Goal: Task Accomplishment & Management: Complete application form

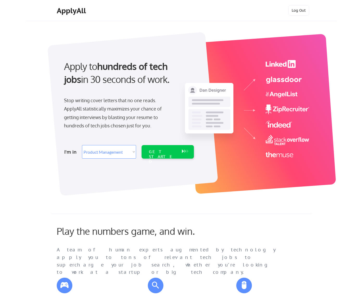
select select ""product""
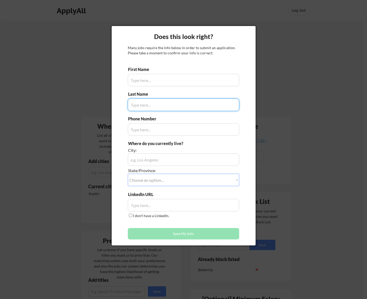
click at [169, 78] on input "input" at bounding box center [183, 80] width 111 height 12
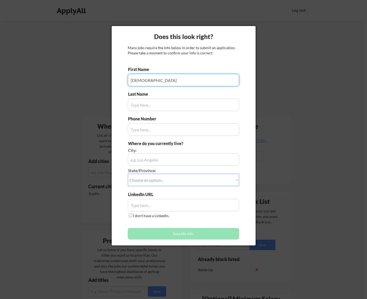
type input "Kristiane"
click at [138, 106] on input "input" at bounding box center [183, 105] width 111 height 12
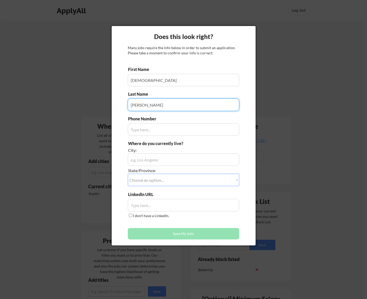
type input "Lopez"
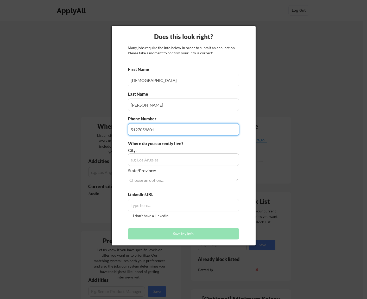
type input "5127059601"
click at [170, 162] on input "input" at bounding box center [183, 159] width 111 height 12
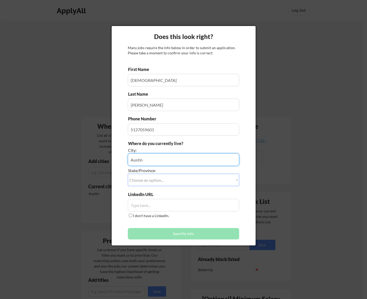
type input "Austin"
click at [158, 173] on div "State/Province:" at bounding box center [169, 171] width 82 height 6
click at [160, 180] on select "Choose an option... Other/Not Applicable Alabama Alaska Alberta Arizona Arkansa…" at bounding box center [183, 180] width 111 height 12
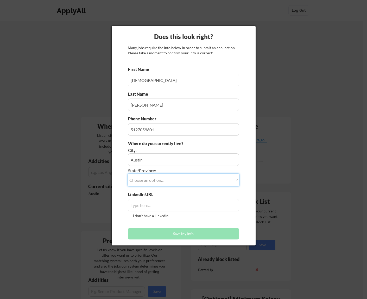
select select ""Texas""
click at [128, 174] on select "Choose an option... Other/Not Applicable Alabama Alaska Alberta Arizona Arkansa…" at bounding box center [183, 180] width 111 height 12
click at [168, 202] on input "input" at bounding box center [183, 205] width 111 height 12
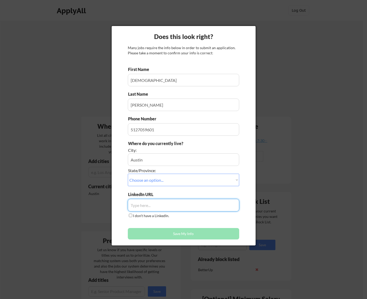
paste input "https://www.linkedin.com/in/kriseflopez/"
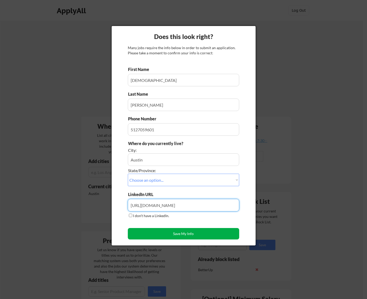
type input "https://www.linkedin.com/in/kriseflopez/"
click at [180, 235] on button "Save My Info" at bounding box center [183, 233] width 111 height 11
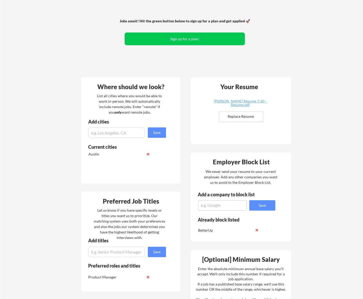
scroll to position [41, 0]
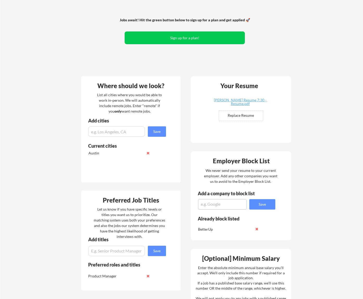
click at [241, 116] on input "file" at bounding box center [241, 116] width 44 height 10
type input "C:\fakepath\Kris Lopez_Resume.docx.pdf"
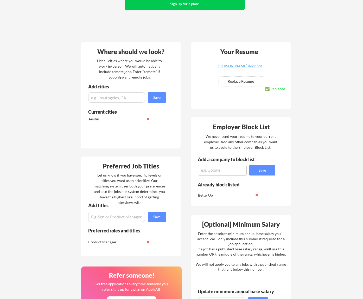
scroll to position [76, 0]
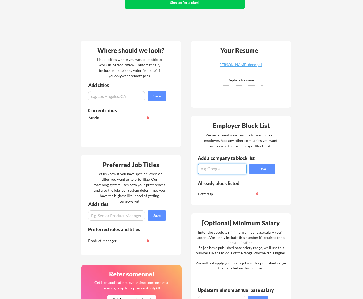
click at [226, 169] on textarea at bounding box center [222, 169] width 49 height 10
type textarea "G"
type textarea "ClosedLoop.AI"
click at [264, 170] on button "Save" at bounding box center [262, 169] width 26 height 10
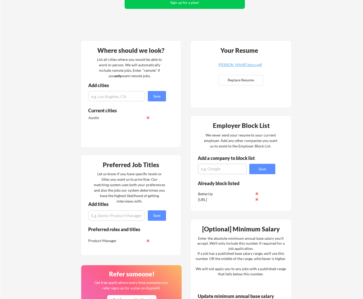
click at [231, 166] on textarea at bounding box center [222, 169] width 49 height 10
type textarea "Avaro"
click at [258, 169] on button "Save" at bounding box center [262, 169] width 26 height 10
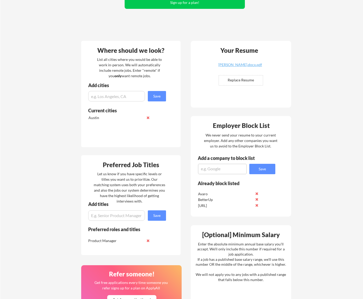
click at [224, 170] on textarea at bounding box center [222, 169] width 49 height 10
type textarea "Indeed"
click at [260, 172] on button "Save" at bounding box center [262, 169] width 26 height 10
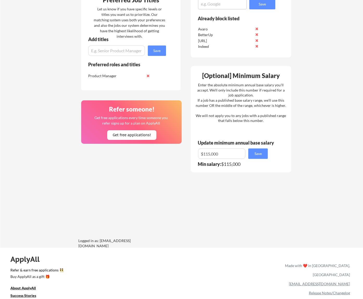
scroll to position [241, 0]
drag, startPoint x: 225, startPoint y: 157, endPoint x: 192, endPoint y: 150, distance: 34.0
click at [193, 153] on div "[Optional] Minimum Salary Enter the absolute minimum annual base salary you'll …" at bounding box center [241, 119] width 100 height 106
click at [215, 232] on div "Where should we look? List all cities where you would be able to work in-person…" at bounding box center [186, 59] width 219 height 376
click at [211, 154] on input "input" at bounding box center [221, 153] width 47 height 10
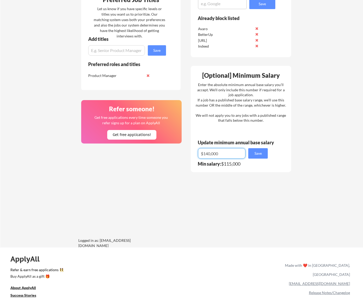
type input "$140,000"
click at [227, 207] on div "Where should we look? List all cities where you would be able to work in-person…" at bounding box center [186, 59] width 219 height 376
click at [259, 152] on button "Save" at bounding box center [258, 153] width 20 height 10
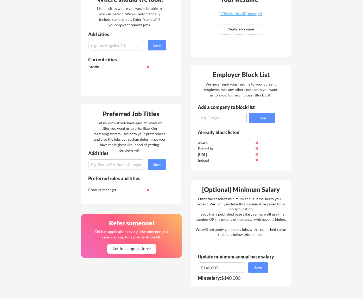
scroll to position [131, 0]
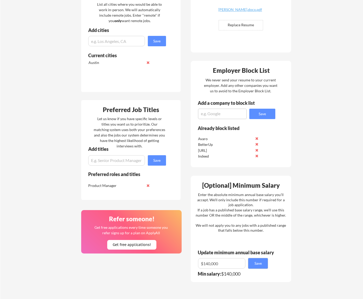
click at [257, 137] on button at bounding box center [257, 139] width 4 height 4
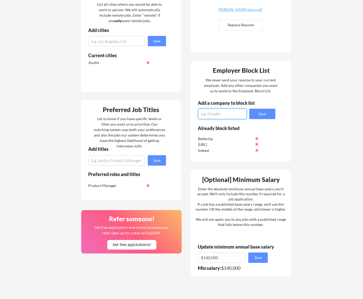
click at [229, 114] on textarea at bounding box center [222, 114] width 49 height 10
type textarea "Avaro Solutions"
click at [256, 114] on button "Save" at bounding box center [262, 114] width 26 height 10
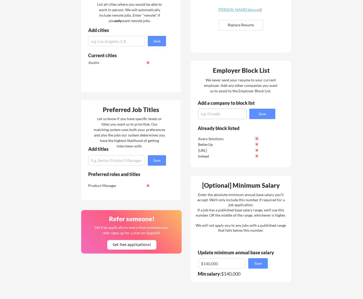
click at [258, 138] on button at bounding box center [257, 139] width 4 height 4
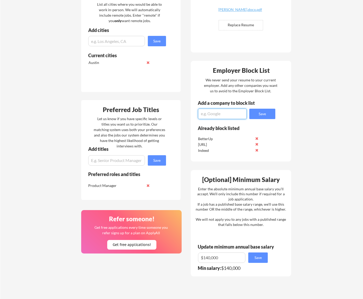
click at [227, 112] on textarea at bounding box center [222, 114] width 49 height 10
type textarea "Aravo Solutions"
click at [261, 114] on button "Save" at bounding box center [262, 114] width 26 height 10
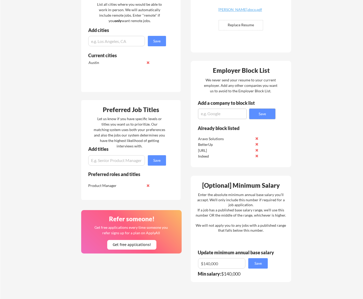
click at [231, 114] on textarea at bounding box center [222, 114] width 49 height 10
type textarea "Procore"
click at [265, 116] on button "Save" at bounding box center [262, 114] width 26 height 10
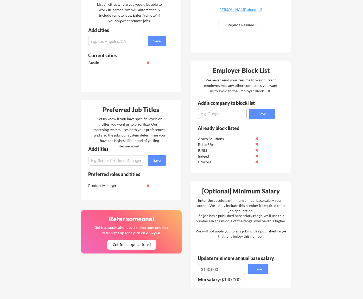
click at [223, 109] on textarea at bounding box center [222, 114] width 49 height 10
type textarea "M"
click at [114, 158] on input "input" at bounding box center [116, 160] width 57 height 10
type input "Senior Product Manager"
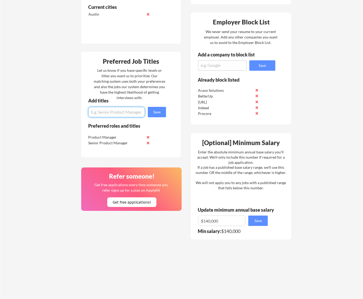
scroll to position [180, 0]
click at [236, 63] on textarea at bounding box center [222, 65] width 49 height 10
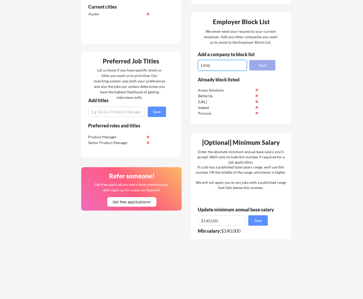
type textarea "Loop"
click at [255, 64] on button "Save" at bounding box center [262, 65] width 26 height 10
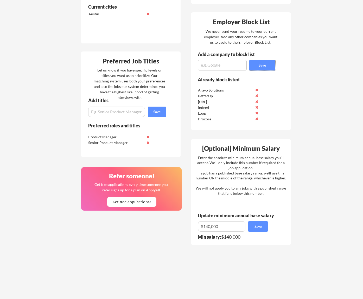
click at [229, 70] on div "Employer Block List We never send your resume to your current employer. Add any…" at bounding box center [241, 71] width 100 height 118
click at [229, 66] on textarea at bounding box center [222, 65] width 49 height 10
drag, startPoint x: 199, startPoint y: 73, endPoint x: 136, endPoint y: 87, distance: 64.1
click at [136, 87] on div "Where should we look? List all cities where you would be able to work in-person…" at bounding box center [186, 108] width 219 height 343
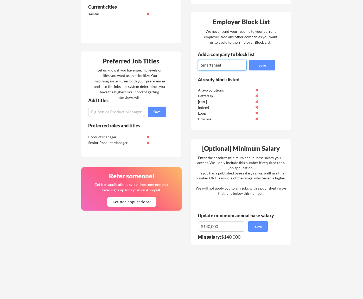
click at [214, 65] on textarea "Smartsheet" at bounding box center [222, 65] width 49 height 10
type textarea "Smartsheet"
click at [251, 60] on div "Add a company to block list" at bounding box center [230, 56] width 79 height 8
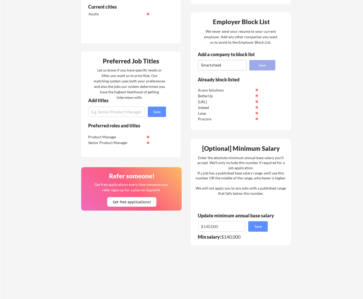
click at [254, 62] on button "Save" at bounding box center [262, 65] width 26 height 10
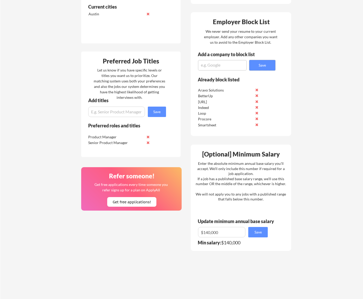
click at [224, 62] on textarea at bounding box center [222, 65] width 49 height 10
type textarea "ShiftKey"
click at [268, 66] on button "Save" at bounding box center [262, 65] width 26 height 10
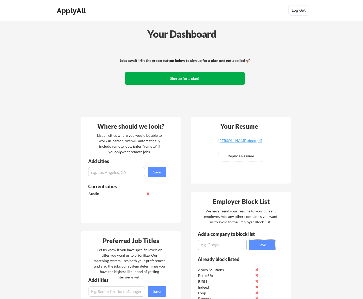
click at [171, 81] on button "Sign up for a plan!" at bounding box center [185, 78] width 120 height 13
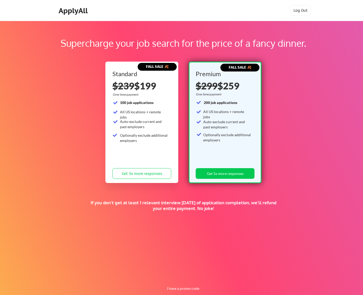
scroll to position [1, 0]
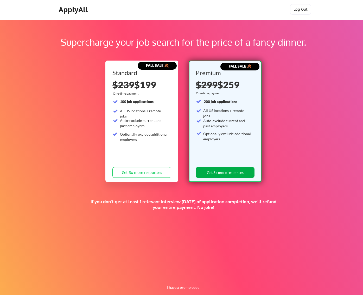
click at [224, 170] on button "Get 5x more responses" at bounding box center [225, 172] width 59 height 11
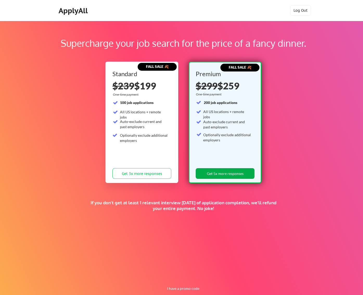
click at [236, 172] on button "Get 5x more responses" at bounding box center [225, 173] width 59 height 11
click at [177, 290] on button "I have a promo code" at bounding box center [183, 289] width 38 height 6
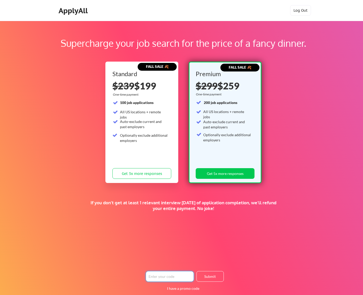
click at [152, 276] on input "input" at bounding box center [170, 276] width 48 height 11
paste input "JOBSEEKERSFIRST"
type input "JOBSEEKERSFIRST"
drag, startPoint x: 207, startPoint y: 275, endPoint x: 209, endPoint y: 268, distance: 7.3
click at [207, 275] on button "Submit" at bounding box center [209, 276] width 27 height 11
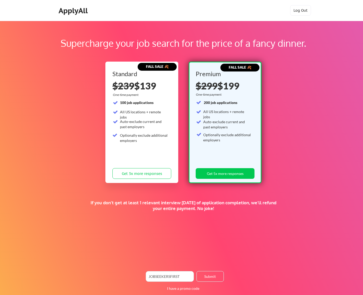
click at [221, 171] on button "Get 5x more responses" at bounding box center [225, 173] width 59 height 11
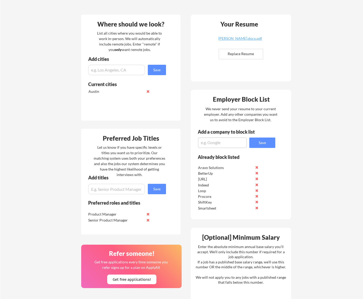
scroll to position [124, 0]
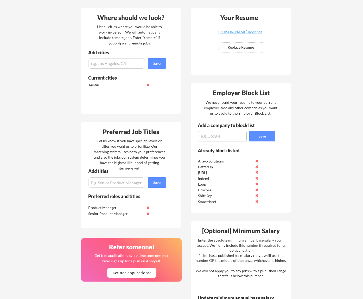
click at [232, 136] on textarea at bounding box center [222, 136] width 49 height 10
type textarea "DigitalOcean"
click at [255, 136] on button "Save" at bounding box center [262, 136] width 26 height 10
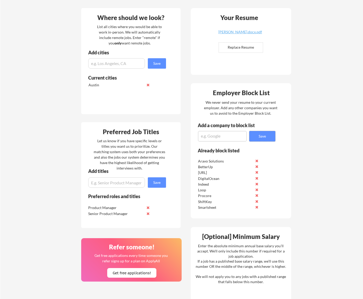
click at [228, 139] on textarea at bounding box center [222, 136] width 49 height 10
type textarea "Dunn&Bradstreet"
click at [266, 133] on button "Save" at bounding box center [262, 136] width 26 height 10
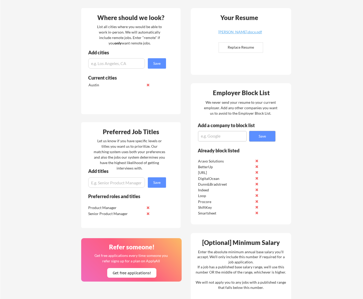
click at [221, 136] on textarea at bounding box center [222, 136] width 49 height 10
type textarea "Recuurly"
click at [260, 136] on button "Save" at bounding box center [262, 136] width 26 height 10
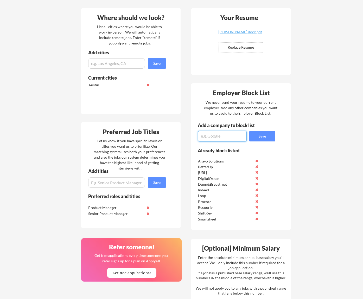
click at [238, 134] on textarea at bounding box center [222, 136] width 49 height 10
type textarea "Instacart"
click at [263, 136] on button "Save" at bounding box center [262, 136] width 26 height 10
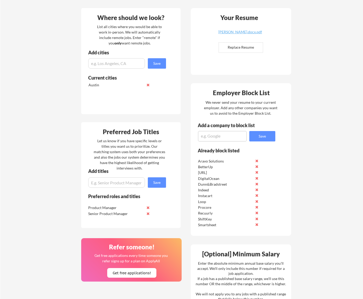
click at [257, 195] on button at bounding box center [257, 196] width 4 height 4
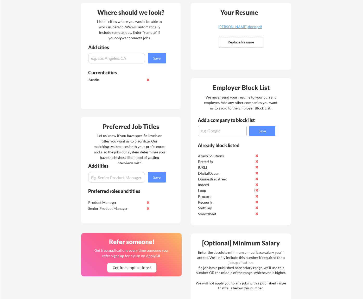
scroll to position [129, 0]
click at [235, 130] on textarea at bounding box center [222, 131] width 49 height 10
type textarea "J"
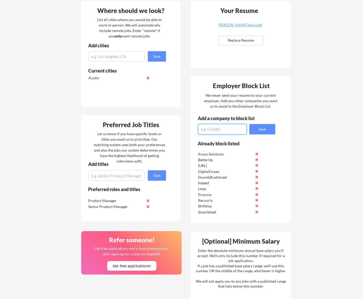
scroll to position [133, 0]
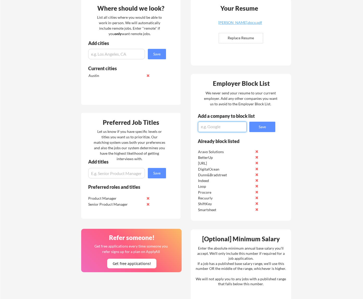
click at [336, 113] on div "Your Dashboard Woohoo! You're ready to be applied! 🙌 We'll start applying you t…" at bounding box center [181, 149] width 363 height 523
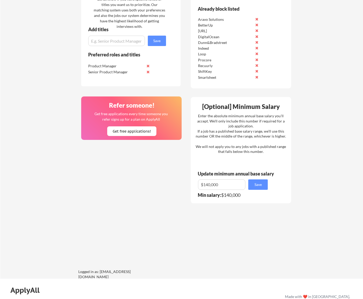
scroll to position [246, 0]
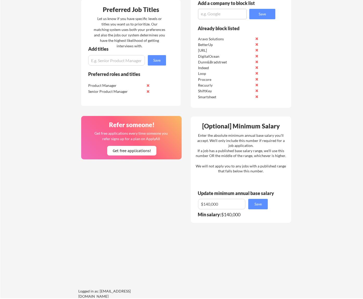
click at [148, 86] on button at bounding box center [148, 85] width 4 height 4
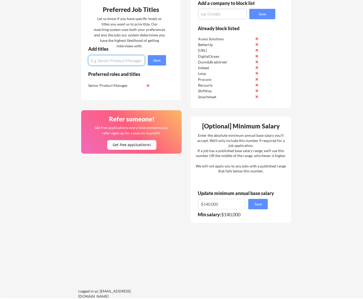
click at [129, 63] on input "input" at bounding box center [116, 60] width 57 height 10
type input "Product Manager"
click at [156, 59] on button "Save" at bounding box center [157, 60] width 18 height 10
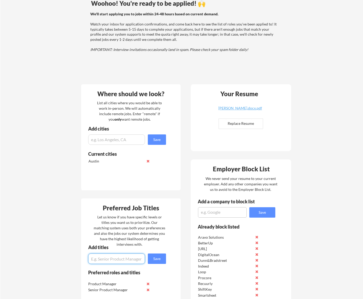
scroll to position [0, 0]
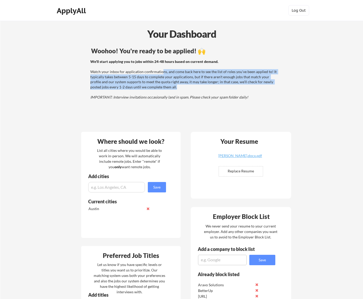
drag, startPoint x: 161, startPoint y: 72, endPoint x: 199, endPoint y: 85, distance: 39.7
click at [199, 85] on div "We'll start applying you to jobs within 24-48 hours based on current demand. Wa…" at bounding box center [184, 79] width 188 height 41
drag, startPoint x: 179, startPoint y: 83, endPoint x: 146, endPoint y: 70, distance: 35.3
click at [146, 70] on div "We'll start applying you to jobs within 24-48 hours based on current demand. Wa…" at bounding box center [184, 79] width 188 height 41
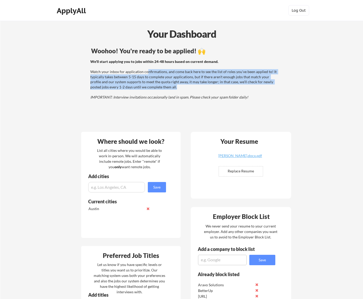
click at [146, 70] on div "We'll start applying you to jobs within 24-48 hours based on current demand. Wa…" at bounding box center [184, 79] width 188 height 41
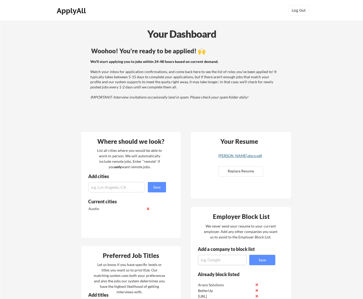
click at [240, 155] on div "[PERSON_NAME].docx.pdf" at bounding box center [240, 156] width 62 height 4
